Goal: Transaction & Acquisition: Purchase product/service

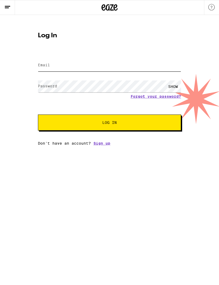
click at [109, 66] on input "Email" at bounding box center [109, 65] width 143 height 12
type input "[EMAIL_ADDRESS][DOMAIN_NAME]"
click at [109, 123] on button "Log In" at bounding box center [109, 123] width 143 height 16
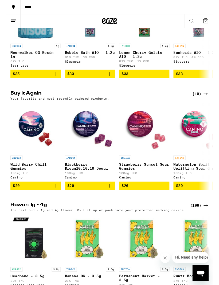
scroll to position [480, 0]
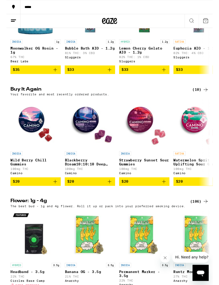
click at [54, 196] on icon "Add to bag" at bounding box center [52, 193] width 6 height 6
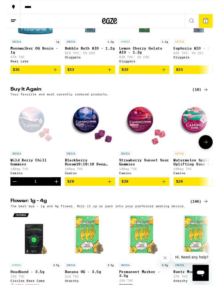
scroll to position [480, 0]
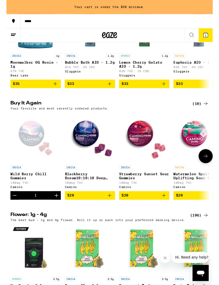
click at [54, 211] on icon "Increment" at bounding box center [53, 207] width 6 height 6
click at [110, 211] on icon "Add to bag" at bounding box center [109, 207] width 6 height 6
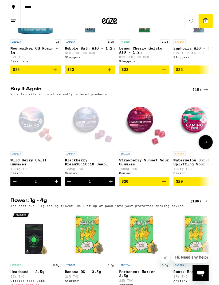
click at [110, 196] on icon "Increment" at bounding box center [110, 192] width 6 height 6
click at [211, 24] on span "4" at bounding box center [211, 22] width 2 height 3
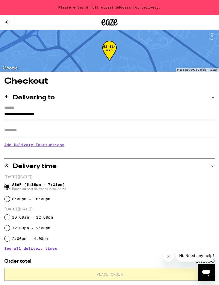
click at [53, 249] on span "See all delivery times" at bounding box center [30, 249] width 53 height 4
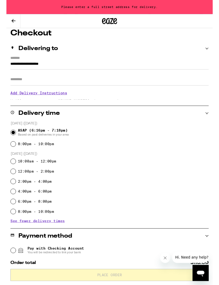
scroll to position [62, 0]
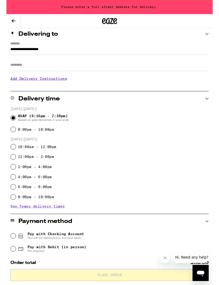
click at [9, 188] on input "4:00pm - 6:00pm" at bounding box center [7, 187] width 5 height 5
radio input "true"
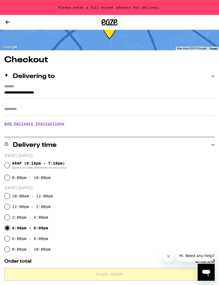
scroll to position [0, 0]
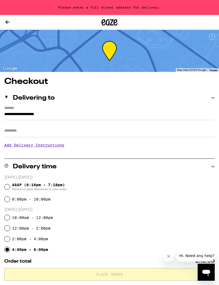
click at [69, 116] on input "**********" at bounding box center [109, 115] width 210 height 9
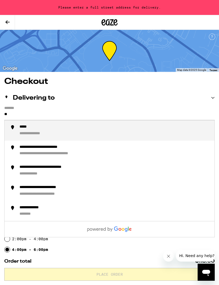
type input "*"
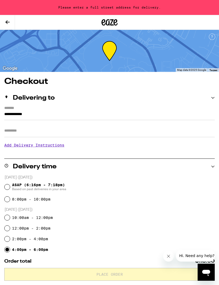
click at [84, 116] on input "**********" at bounding box center [109, 115] width 210 height 9
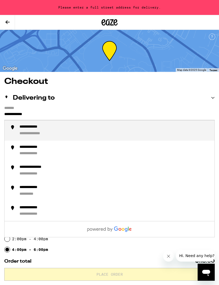
click at [75, 133] on div "**********" at bounding box center [114, 131] width 190 height 12
type input "**********"
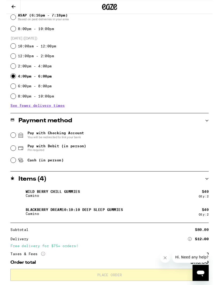
scroll to position [154, 0]
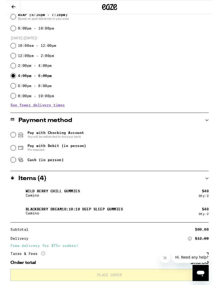
click at [12, 171] on icon at bounding box center [15, 170] width 6 height 6
click at [10, 171] on input "Cash (in person)" at bounding box center [7, 169] width 5 height 5
radio input "true"
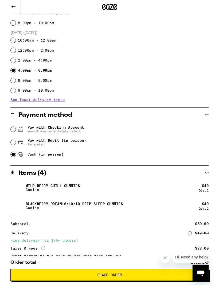
scroll to position [202, 0]
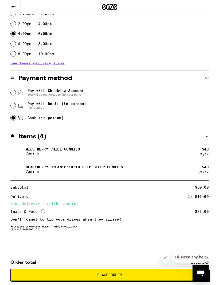
click at [164, 259] on icon "Close message from company" at bounding box center [165, 258] width 4 height 4
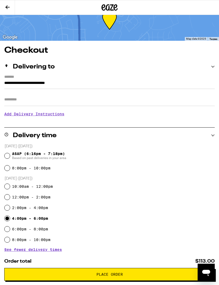
scroll to position [16, 0]
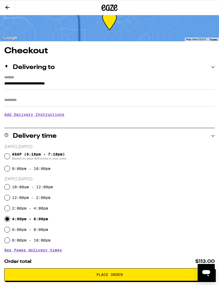
click at [126, 274] on span "Place Order" at bounding box center [109, 275] width 201 height 4
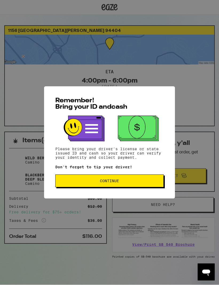
scroll to position [0, 0]
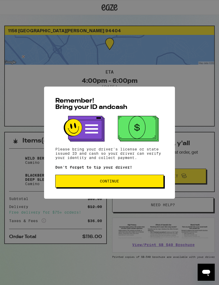
click at [136, 180] on button "Continue" at bounding box center [109, 181] width 108 height 13
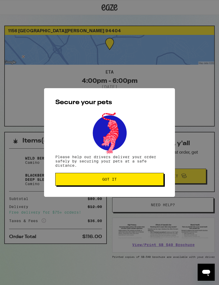
click at [134, 181] on span "Got it" at bounding box center [109, 180] width 99 height 4
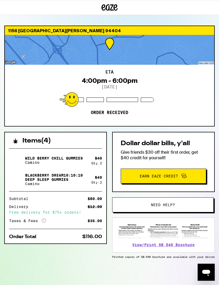
scroll to position [6, 0]
